Goal: Navigation & Orientation: Find specific page/section

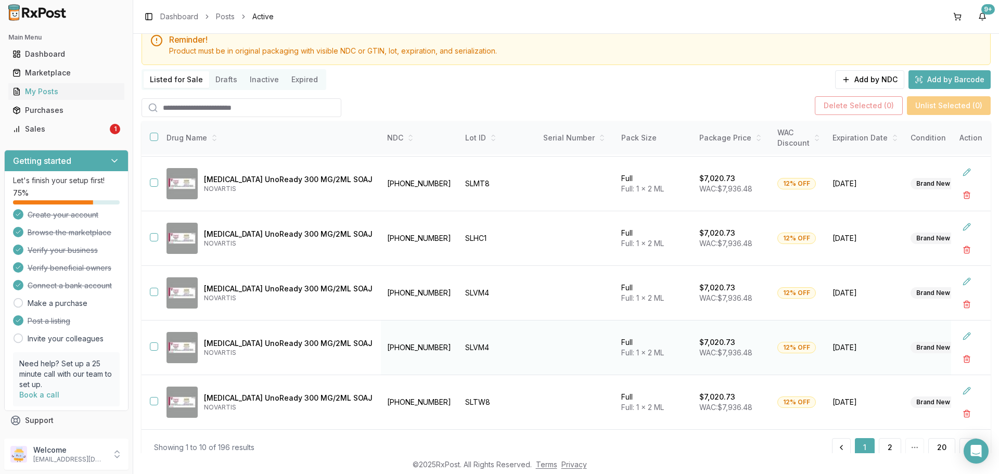
scroll to position [75, 0]
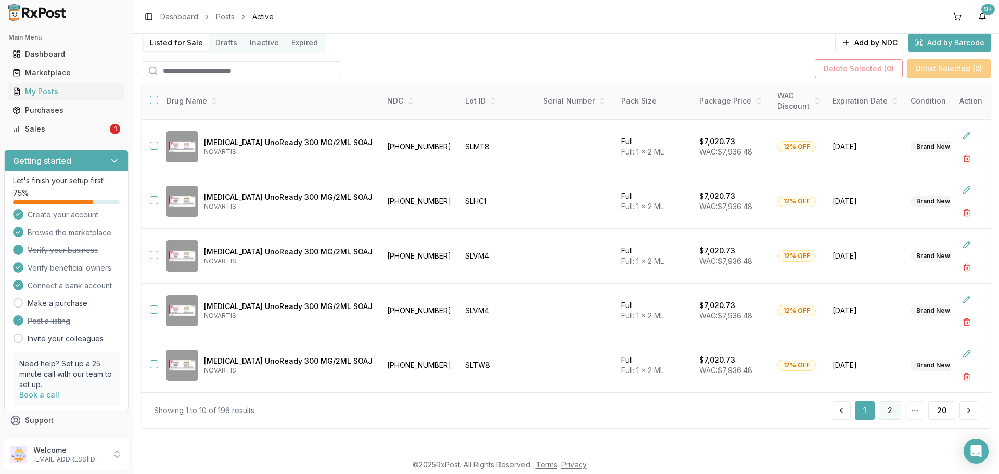
click at [889, 415] on button "2" at bounding box center [890, 410] width 22 height 19
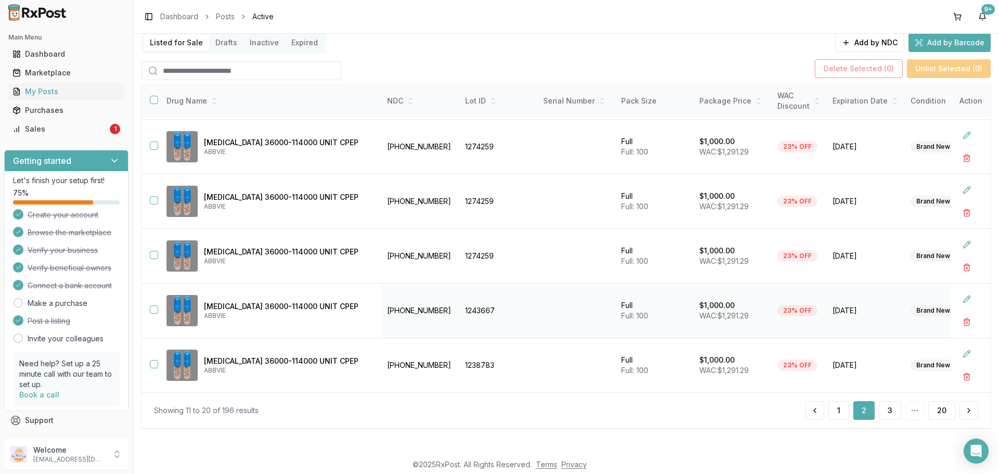
scroll to position [276, 0]
click at [882, 415] on button "3" at bounding box center [890, 410] width 22 height 19
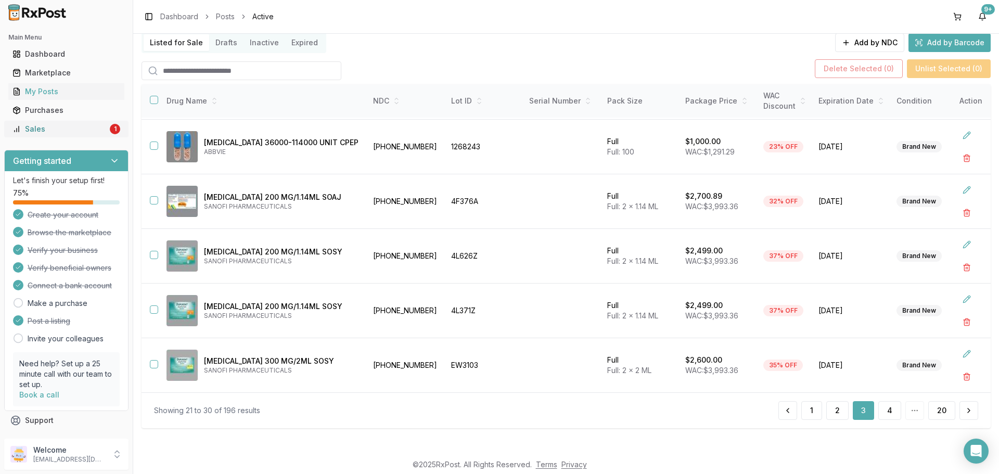
click at [44, 129] on div "Sales" at bounding box center [59, 129] width 95 height 10
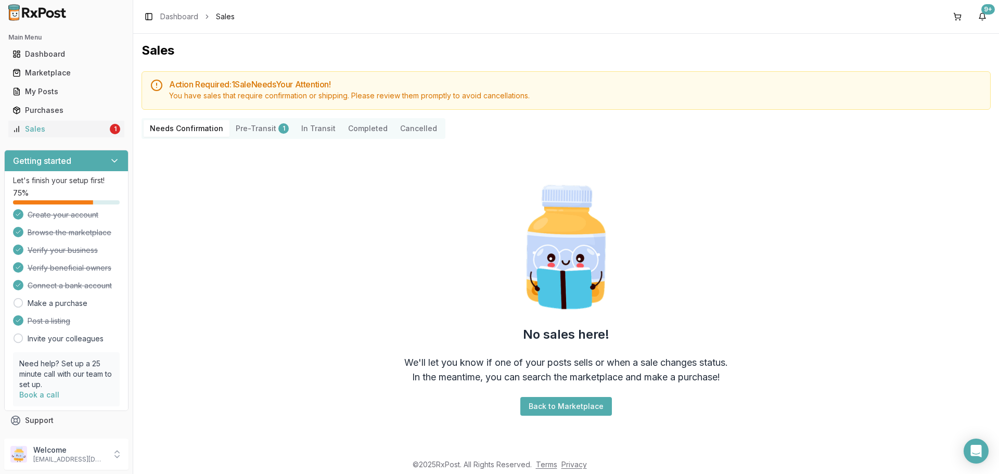
click at [251, 124] on button "Pre-Transit 1" at bounding box center [263, 128] width 66 height 17
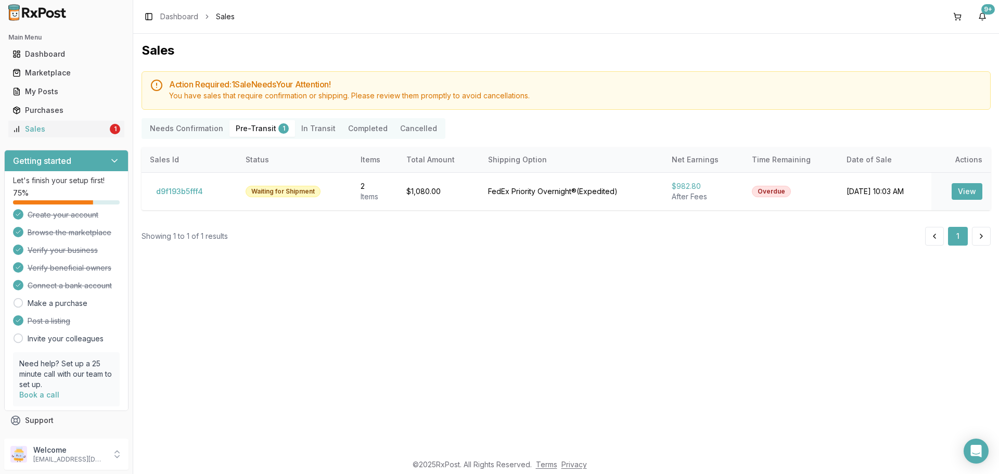
click at [310, 130] on Transit "In Transit" at bounding box center [318, 128] width 47 height 17
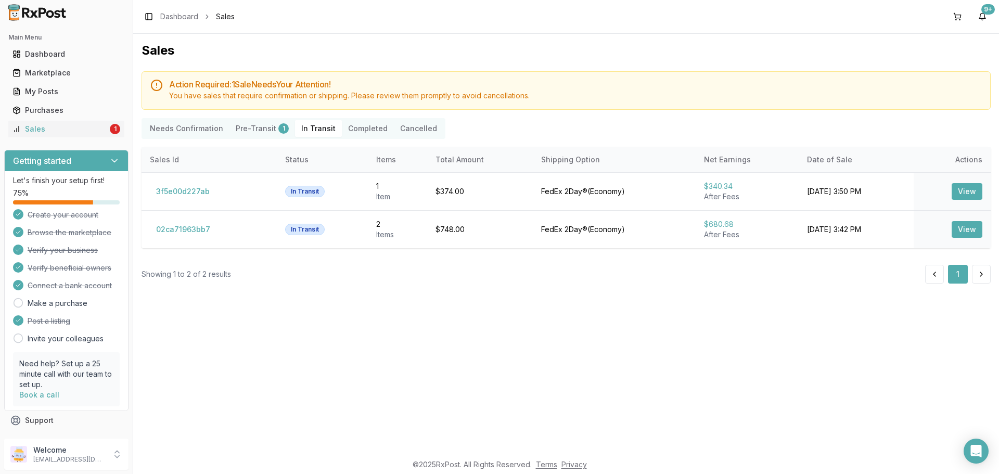
click at [350, 126] on button "Completed" at bounding box center [368, 128] width 52 height 17
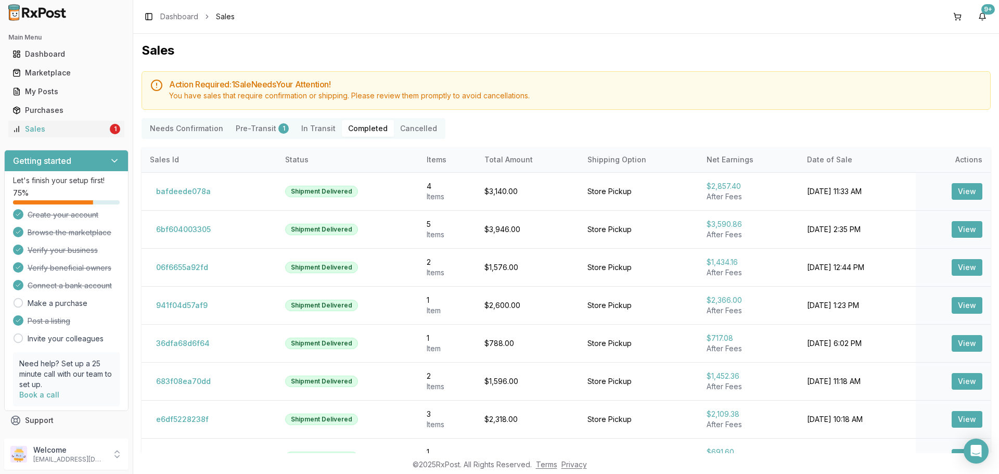
click at [409, 133] on button "Cancelled" at bounding box center [418, 128] width 49 height 17
click at [200, 130] on Confirmation "Needs Confirmation" at bounding box center [187, 128] width 86 height 17
click at [67, 93] on div "My Posts" at bounding box center [66, 91] width 108 height 10
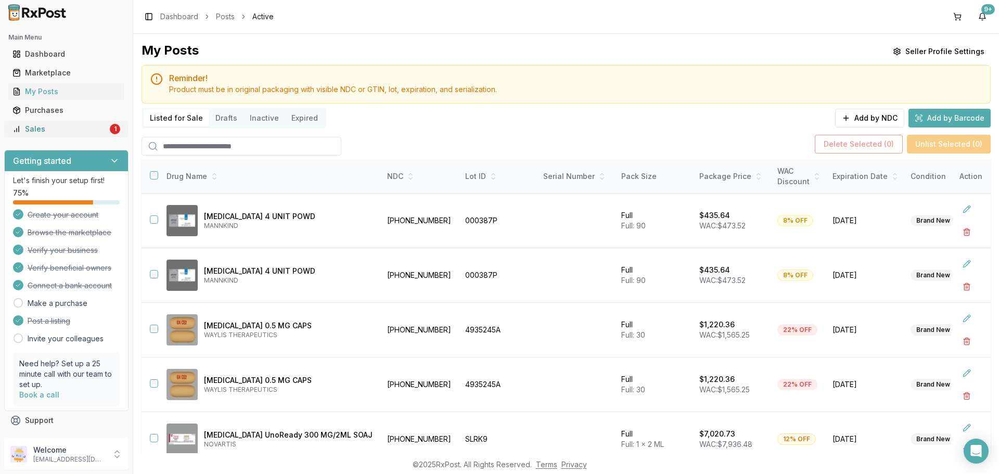
click at [54, 129] on div "Sales" at bounding box center [59, 129] width 95 height 10
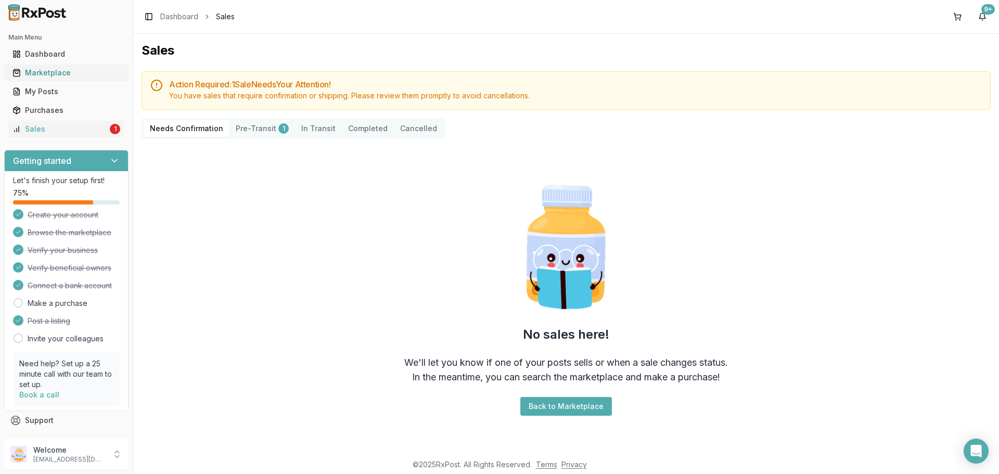
click at [81, 65] on link "Marketplace" at bounding box center [66, 73] width 116 height 19
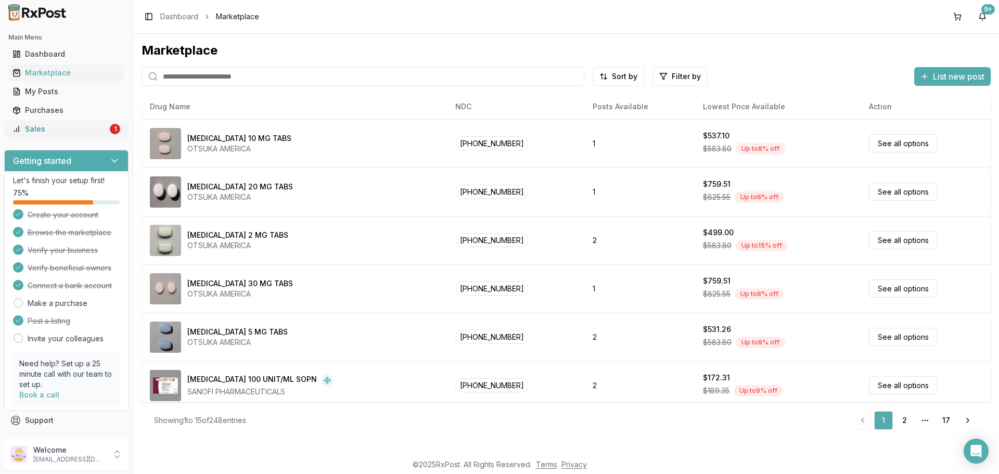
click at [64, 128] on div "Sales" at bounding box center [59, 129] width 95 height 10
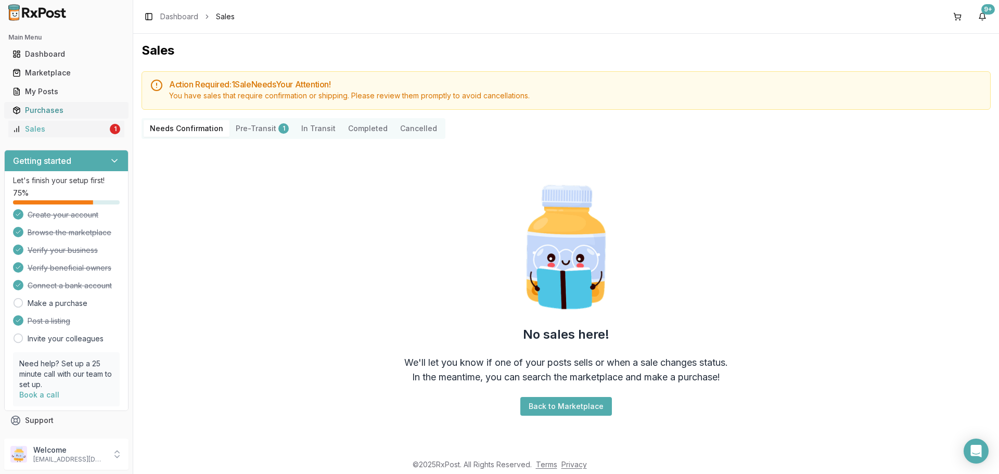
click at [61, 102] on link "Purchases" at bounding box center [66, 110] width 116 height 19
